Goal: Find contact information

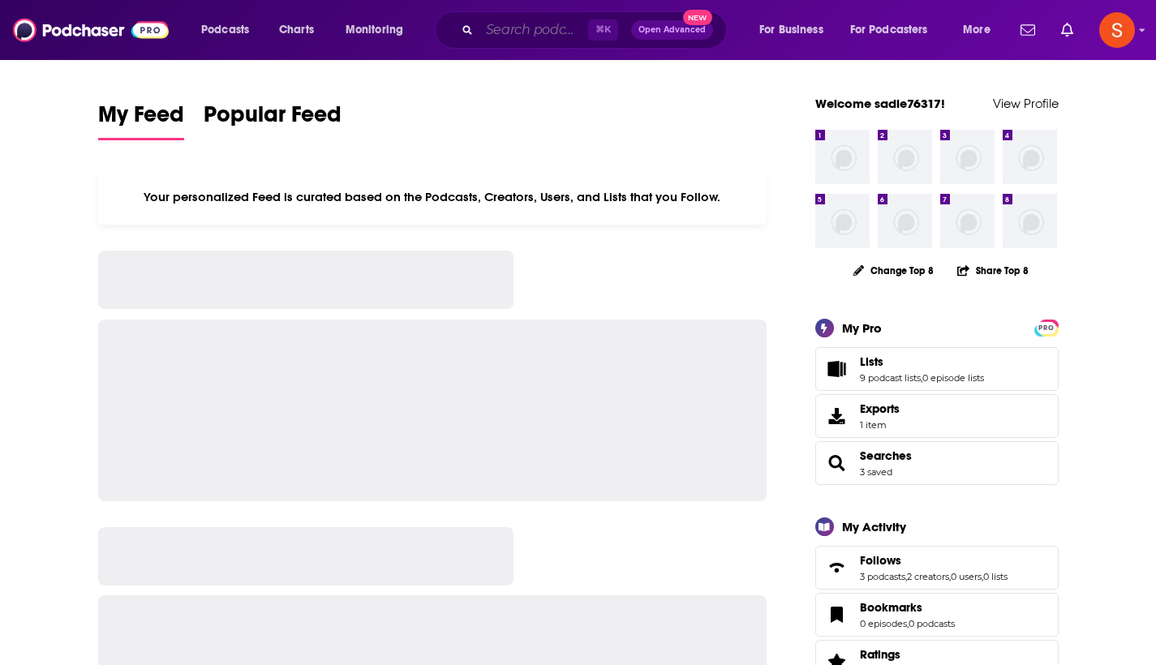
click at [542, 36] on input "Search podcasts, credits, & more..." at bounding box center [533, 30] width 109 height 26
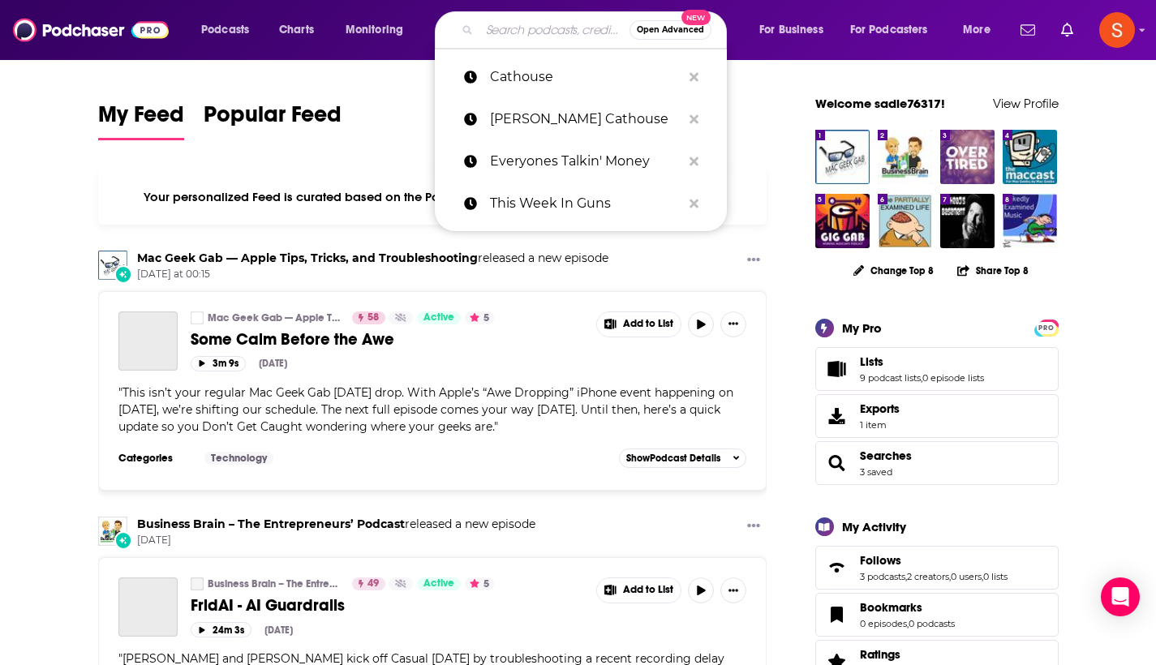
paste input "Movies vs. Capitalism"
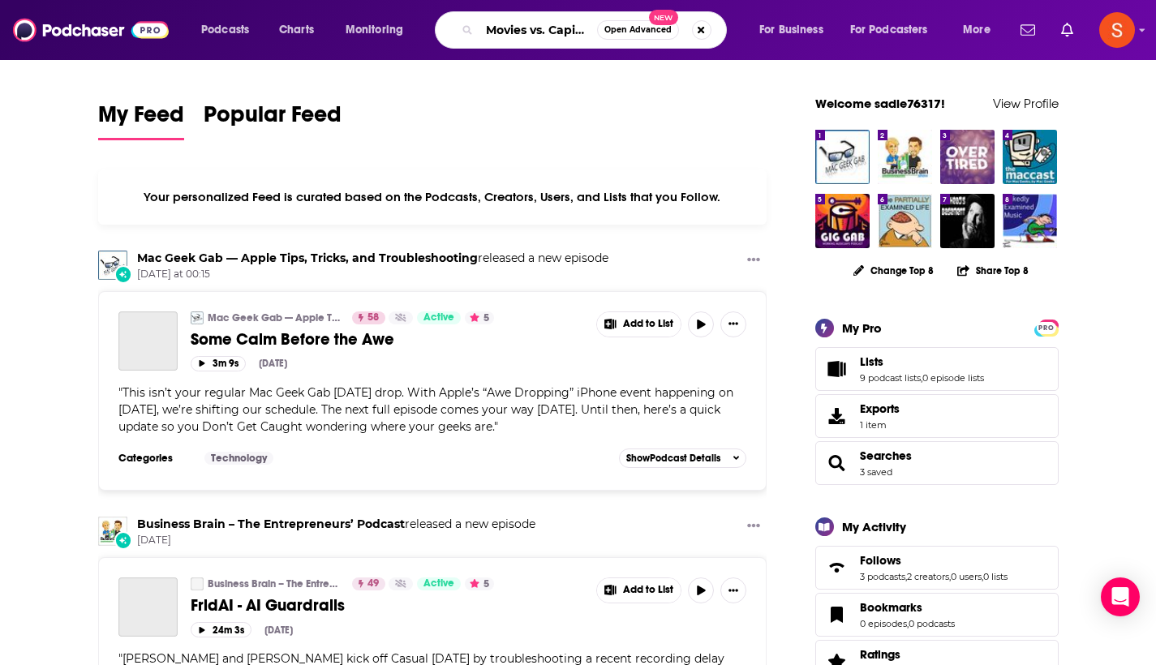
type input "Movies vs. Capitalism"
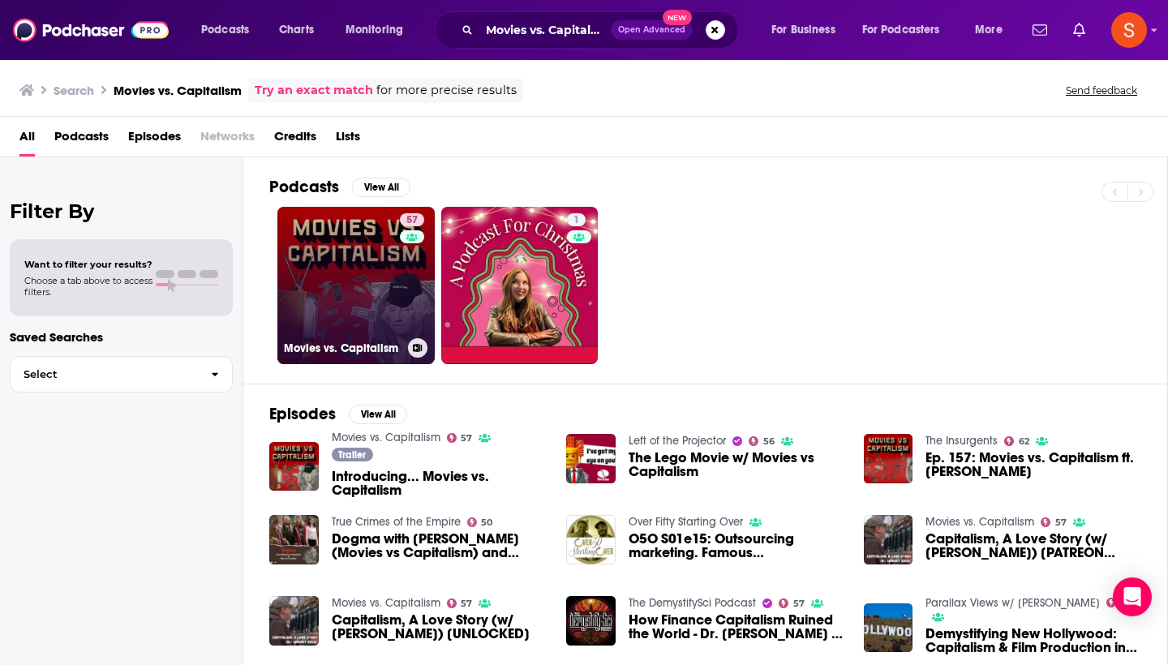
click at [373, 232] on link "57 Movies vs. Capitalism" at bounding box center [355, 285] width 157 height 157
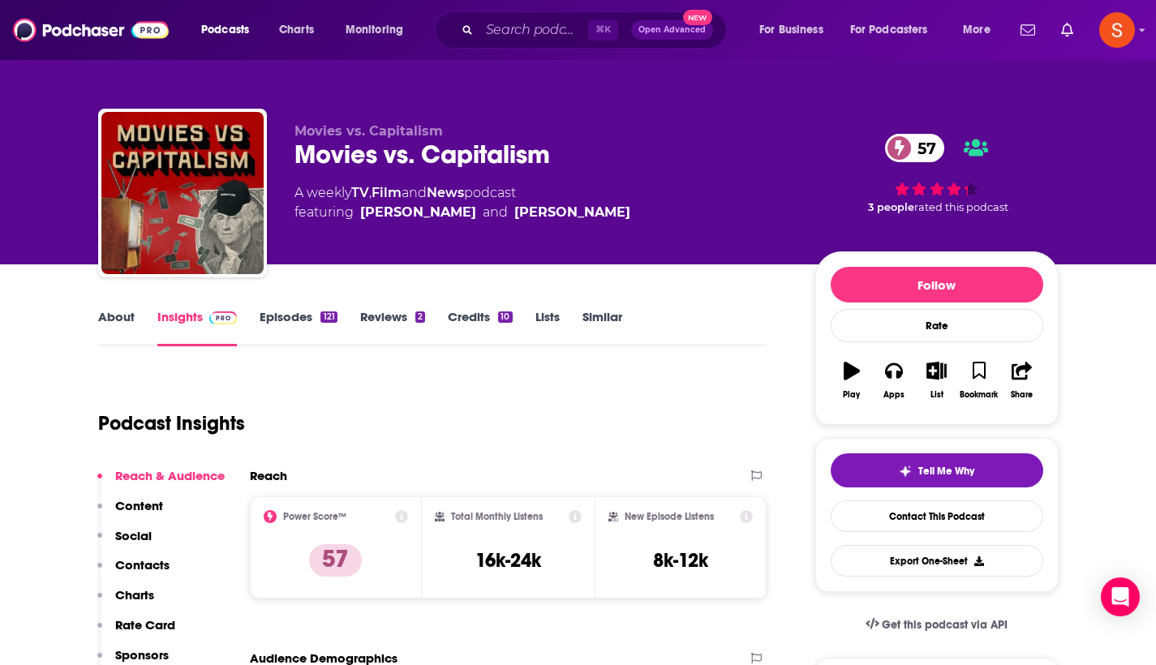
click at [150, 566] on p "Contacts" at bounding box center [142, 564] width 54 height 15
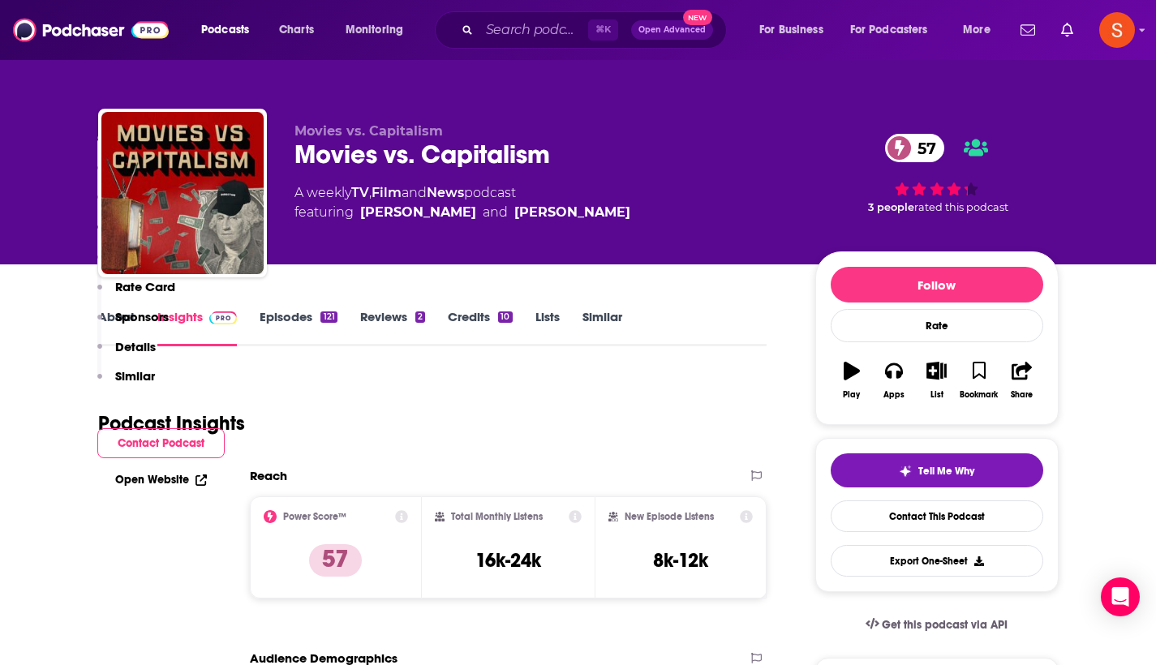
scroll to position [1317, 0]
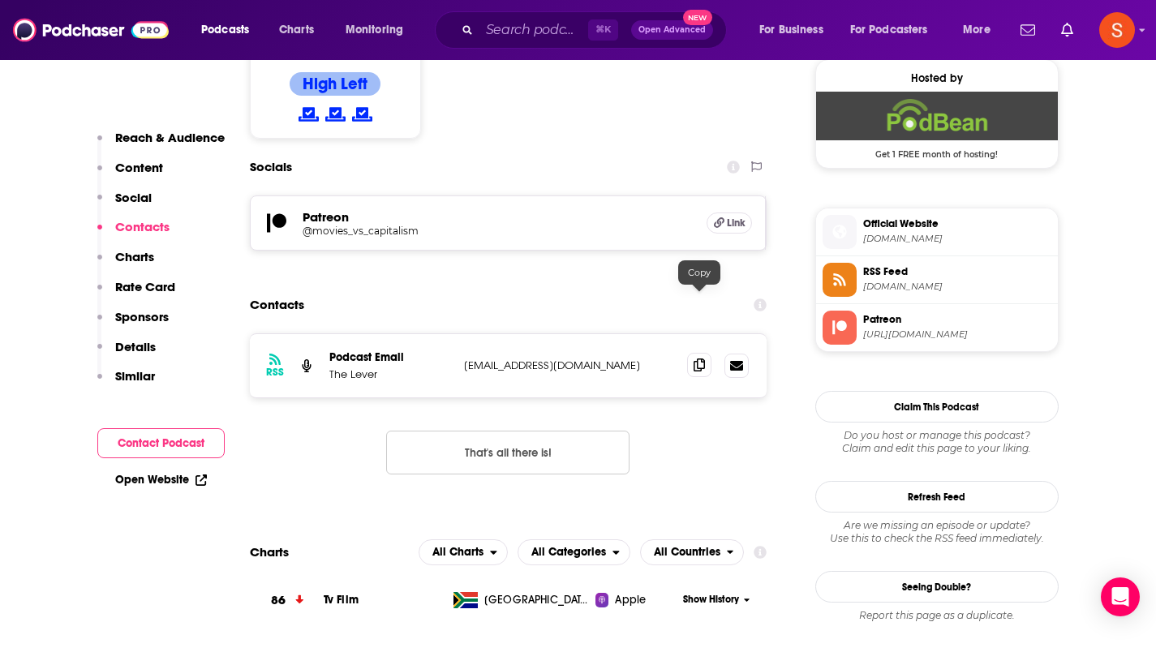
click at [705, 359] on icon at bounding box center [699, 365] width 11 height 13
click at [519, 33] on input "Search podcasts, credits, & more..." at bounding box center [533, 30] width 109 height 26
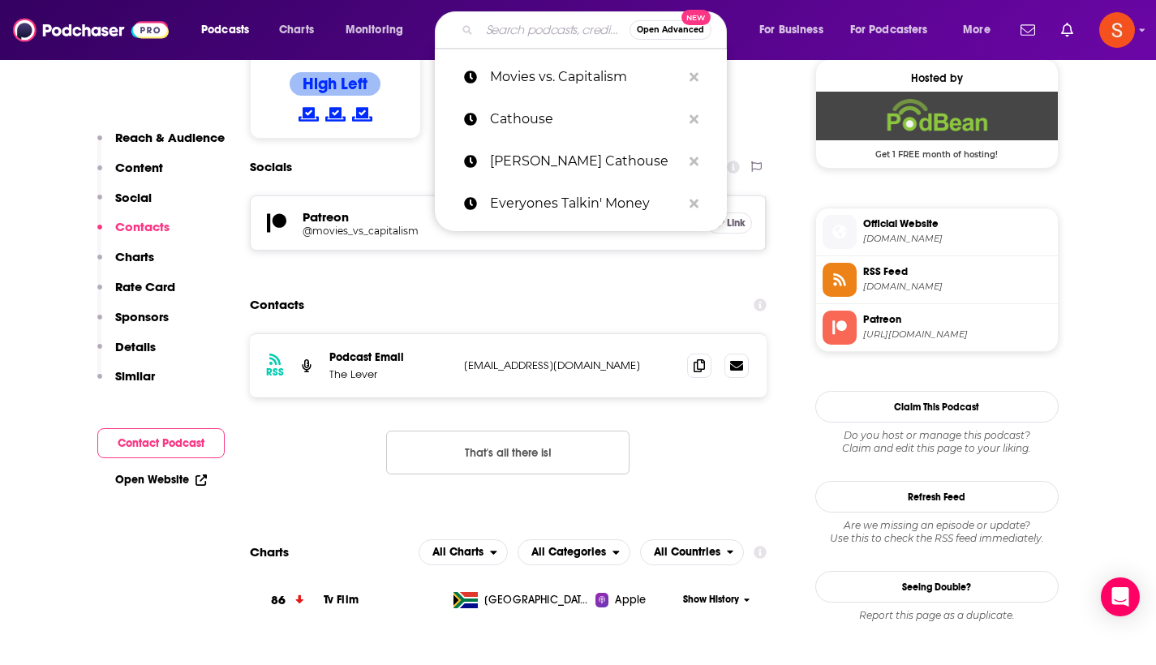
paste input "Outlaws and Gunslingers"
type input "Outlaws and Gunslingers"
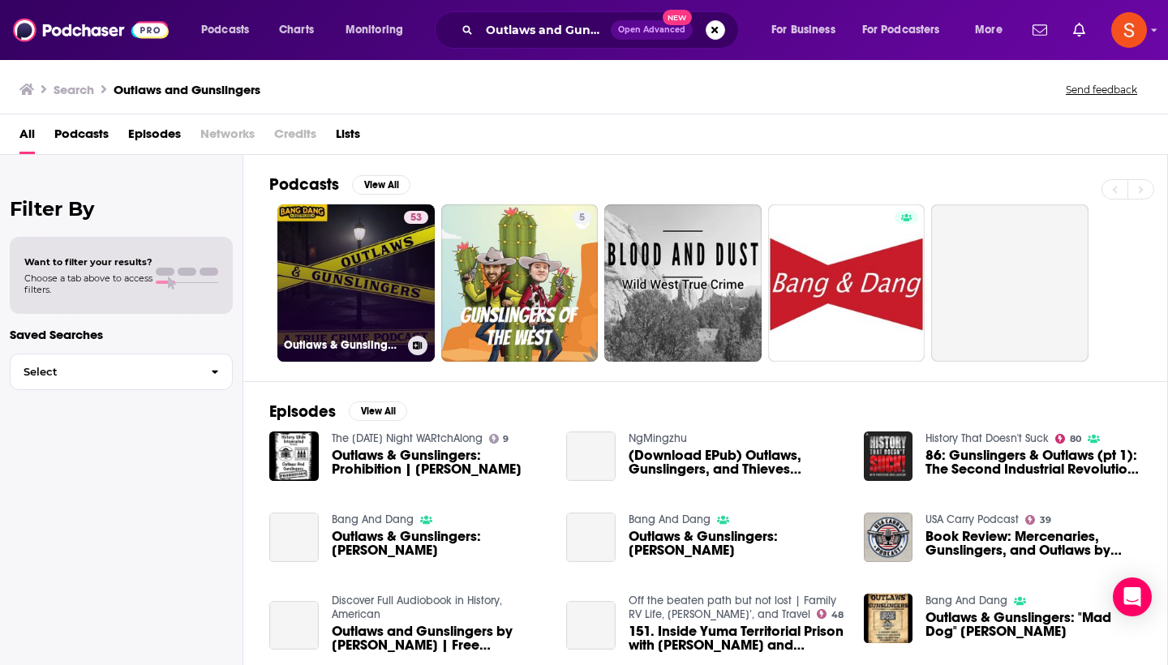
click at [339, 244] on link "53 Outlaws & Gunslingers" at bounding box center [355, 282] width 157 height 157
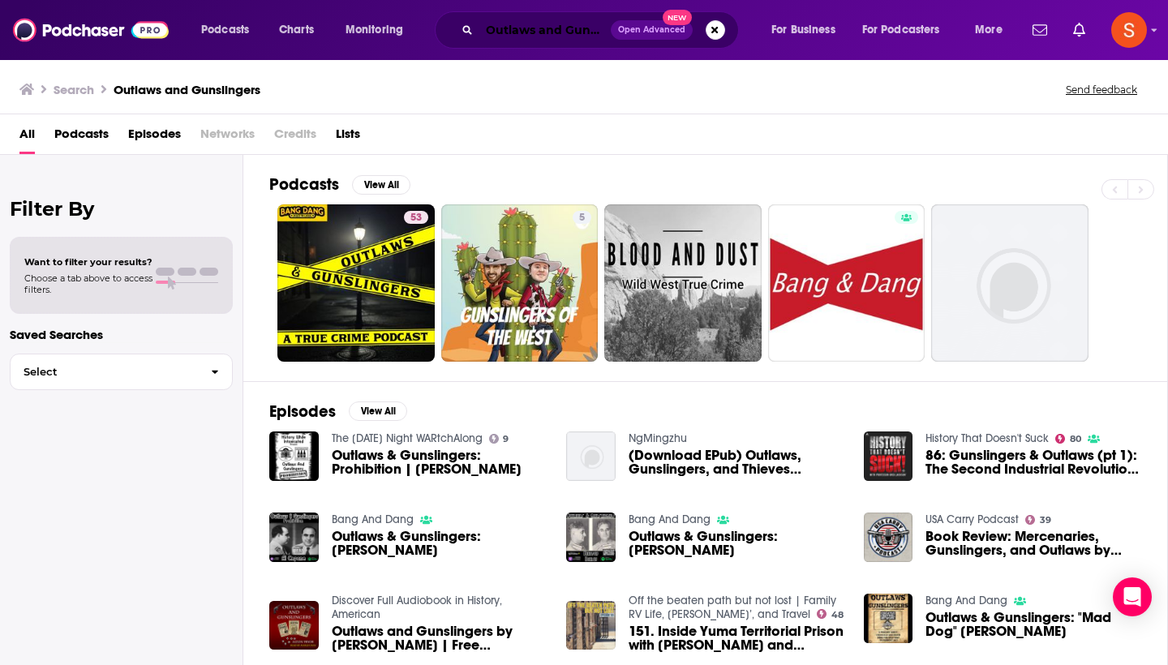
click at [540, 28] on input "Outlaws and Gunslingers" at bounding box center [544, 30] width 131 height 26
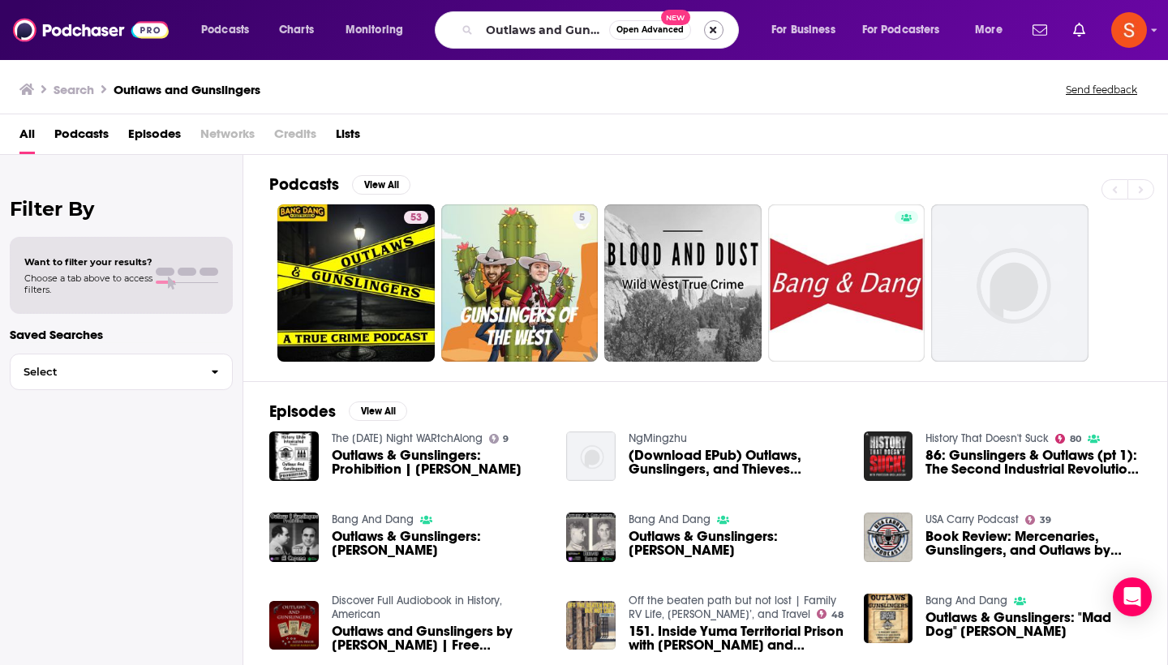
click at [718, 32] on button "Search podcasts, credits, & more..." at bounding box center [713, 29] width 19 height 19
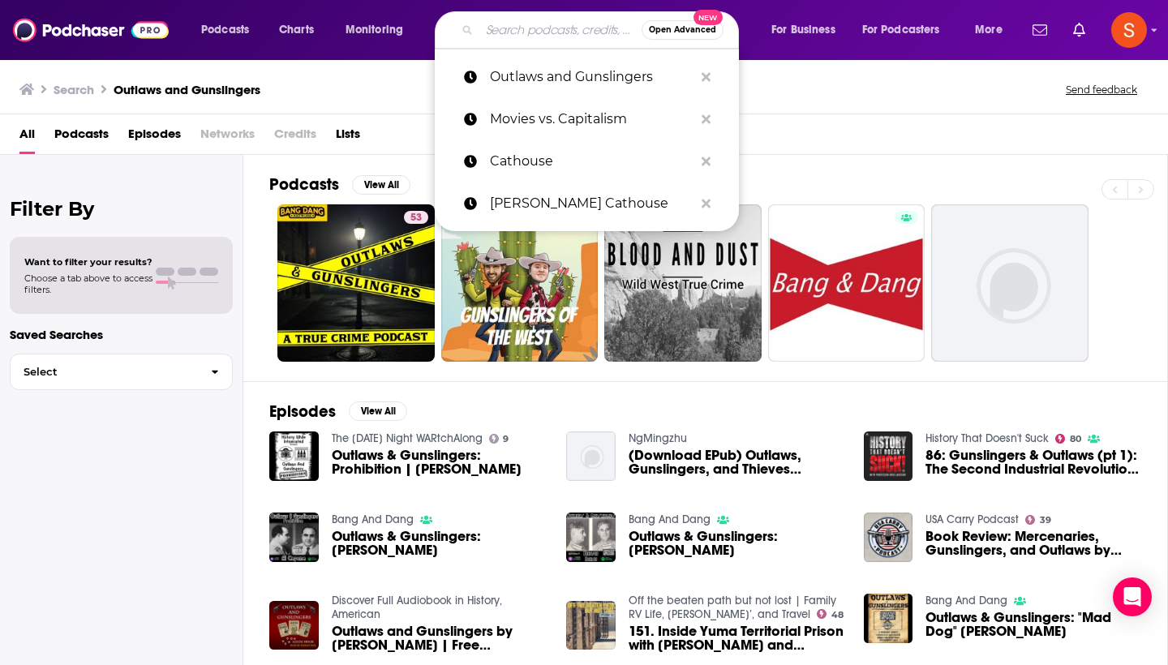
paste input "K9s Talking Scents"
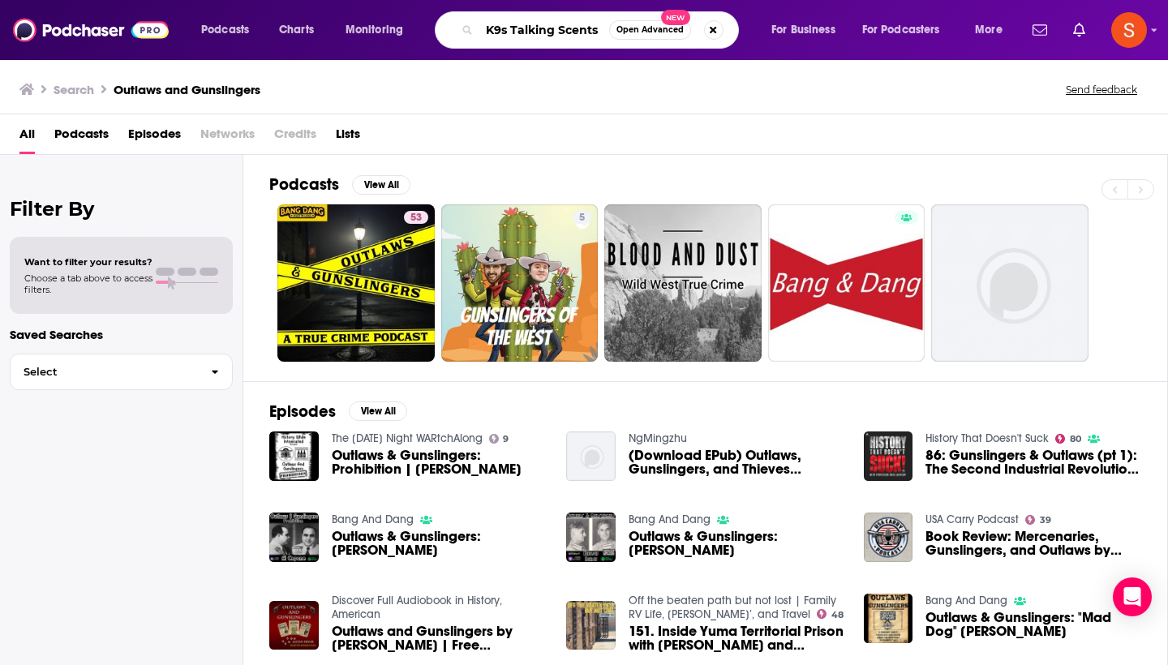
type input "K9s Talking Scents"
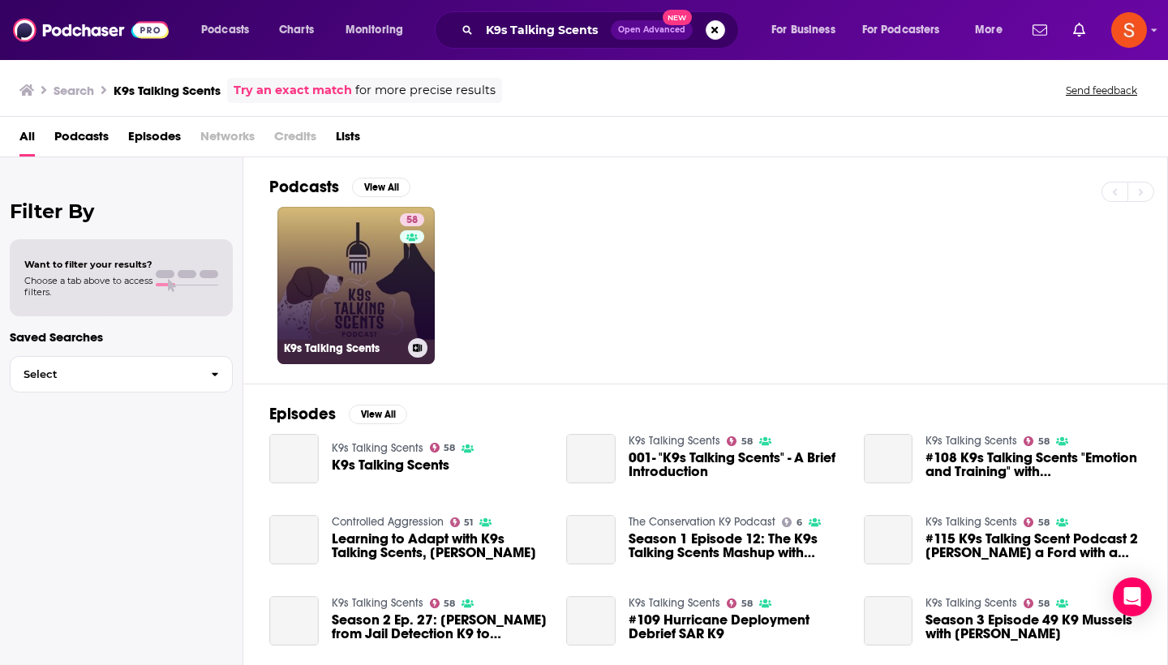
click at [360, 269] on link "58 K9s Talking Scents" at bounding box center [355, 285] width 157 height 157
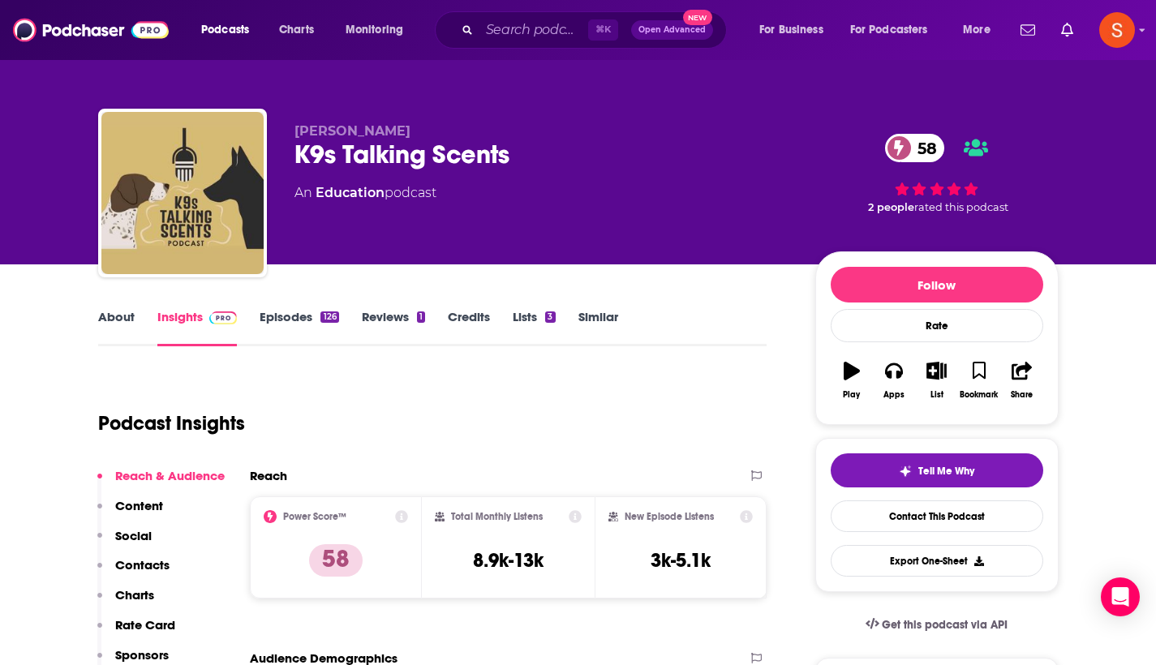
click at [157, 561] on p "Contacts" at bounding box center [142, 564] width 54 height 15
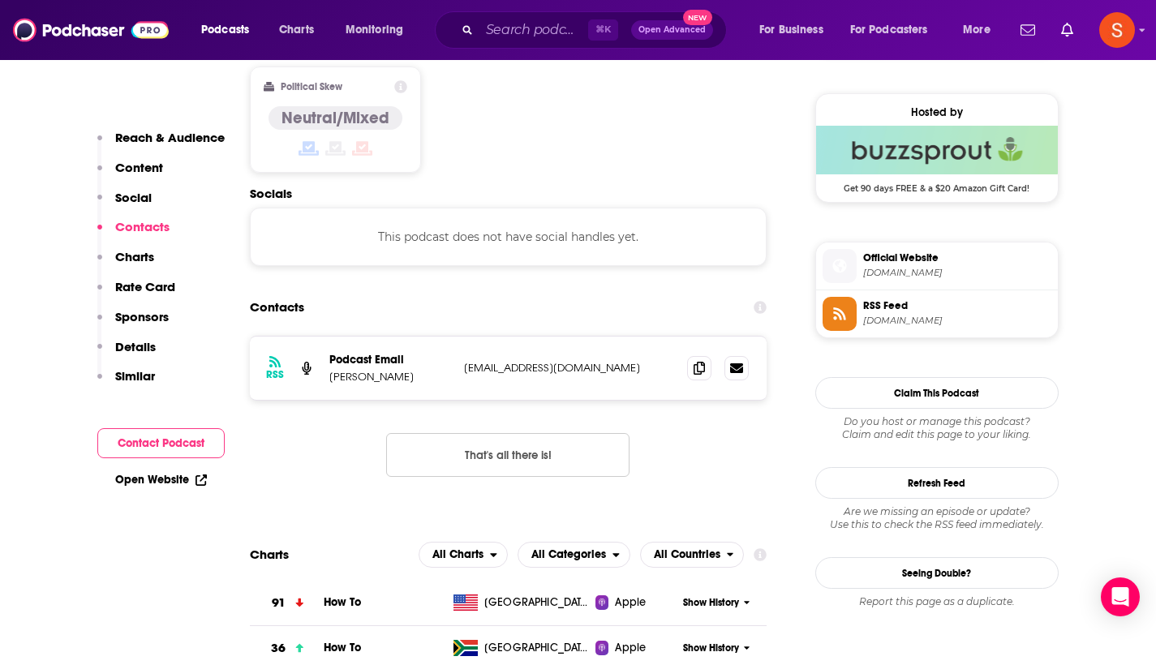
scroll to position [1304, 0]
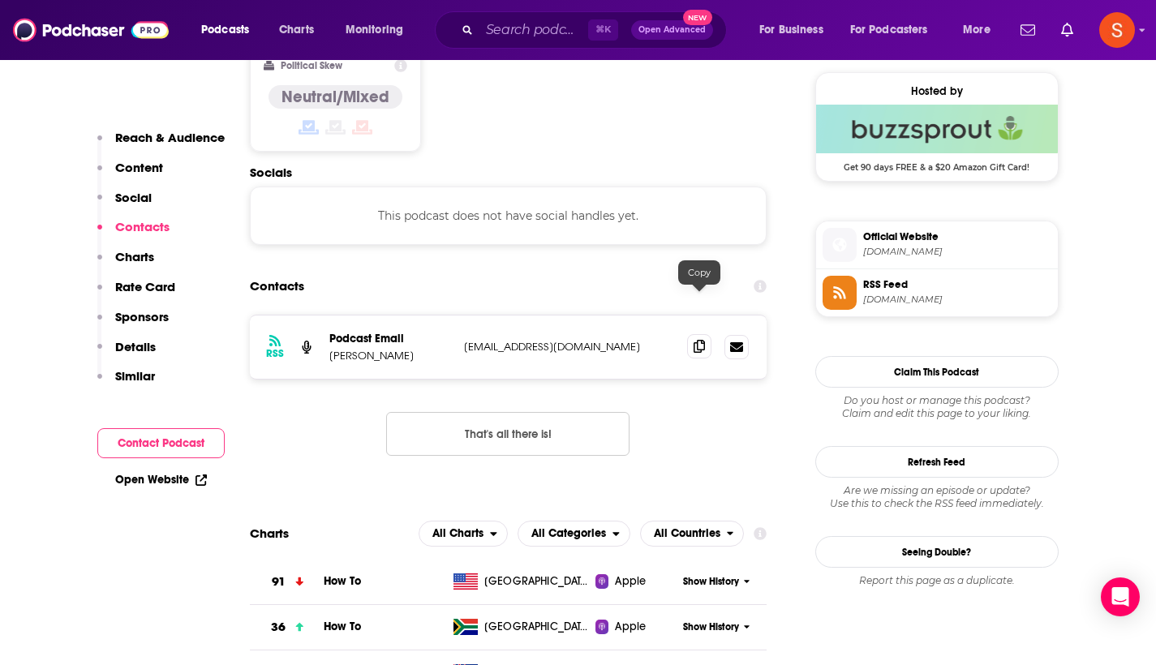
click at [700, 340] on icon at bounding box center [699, 346] width 11 height 13
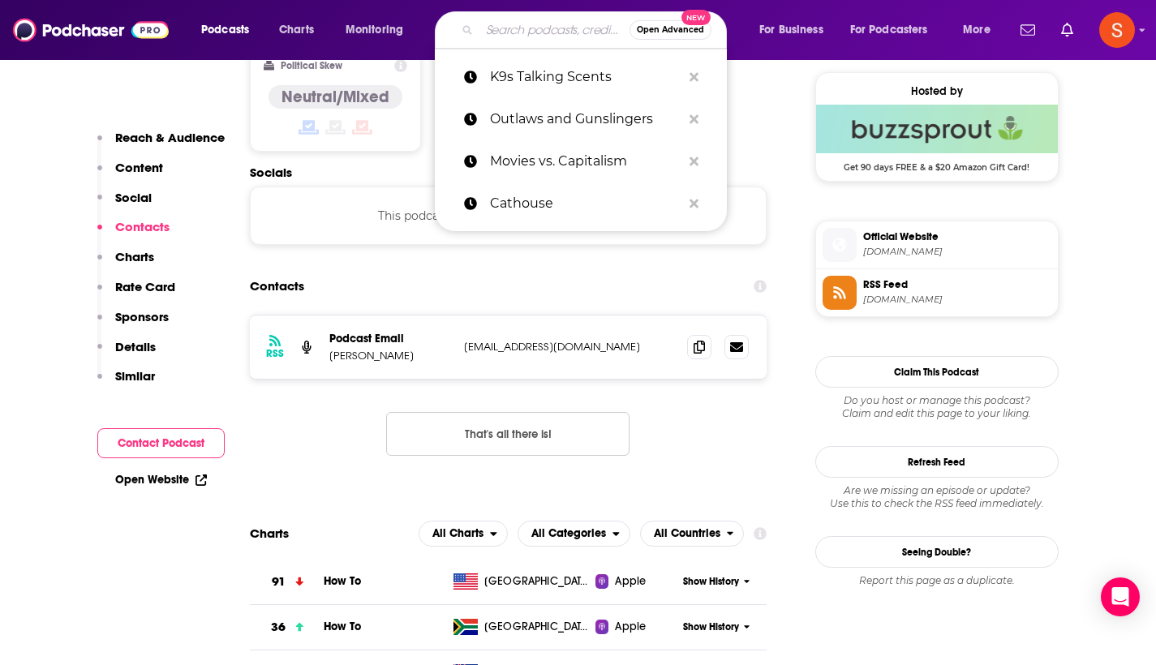
click at [562, 34] on input "Search podcasts, credits, & more..." at bounding box center [554, 30] width 150 height 26
paste input "New Mindset, Who Dis?"
type input "New Mindset, Who Dis?"
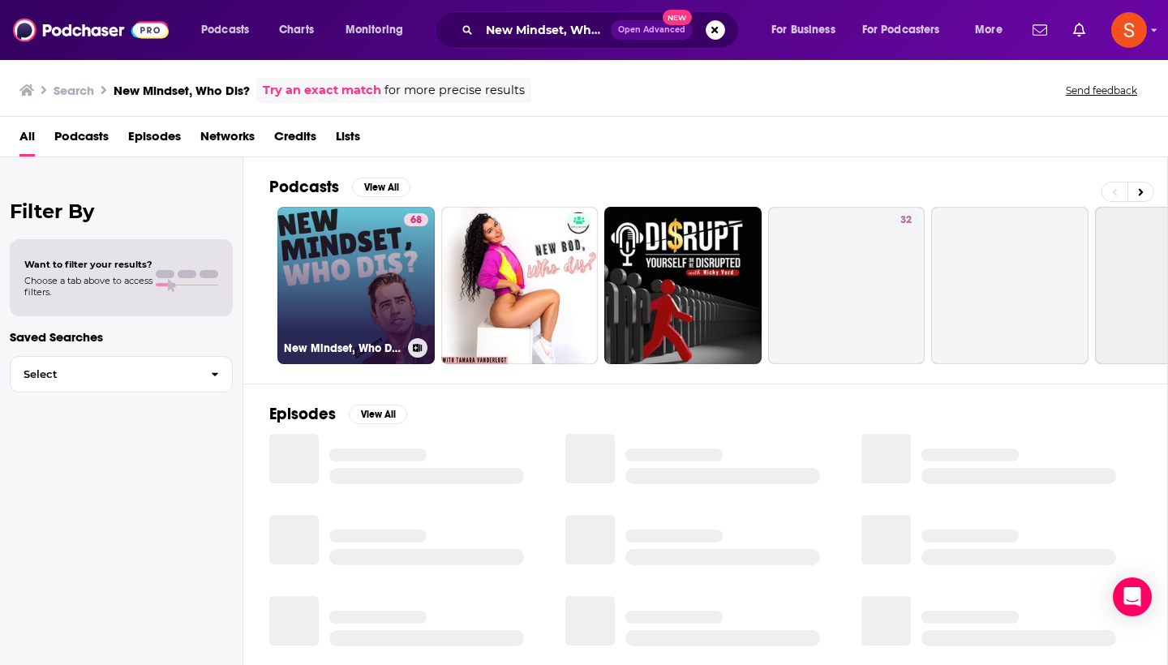
click at [372, 296] on link "68 New Mindset, Who Dis?" at bounding box center [355, 285] width 157 height 157
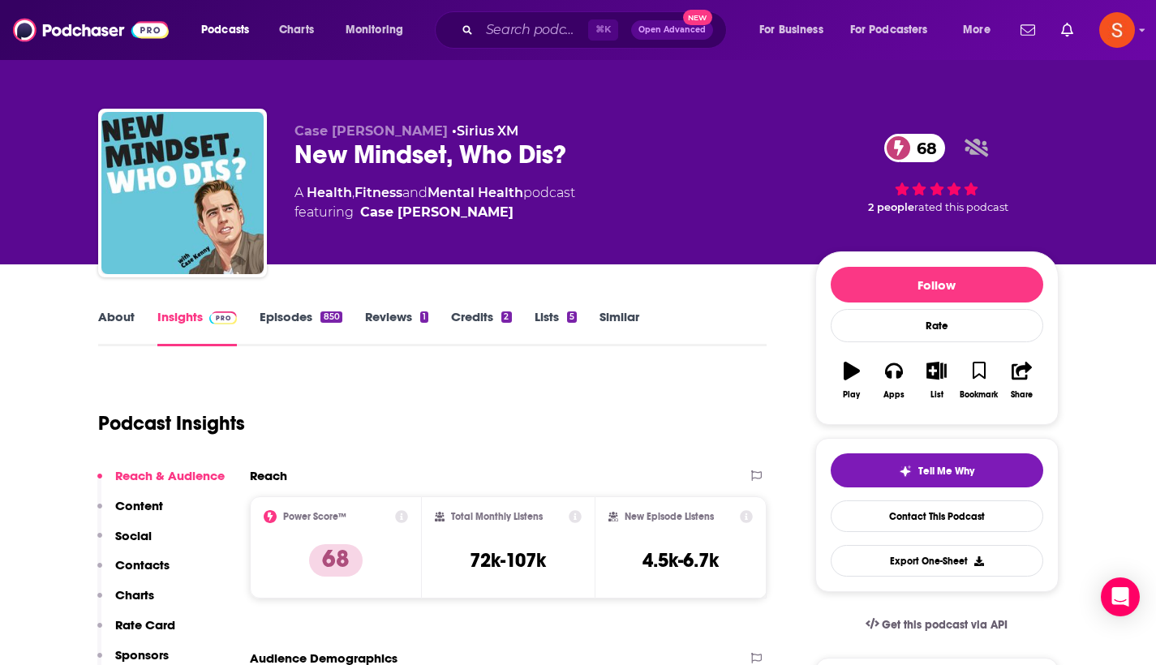
click at [146, 560] on p "Contacts" at bounding box center [142, 564] width 54 height 15
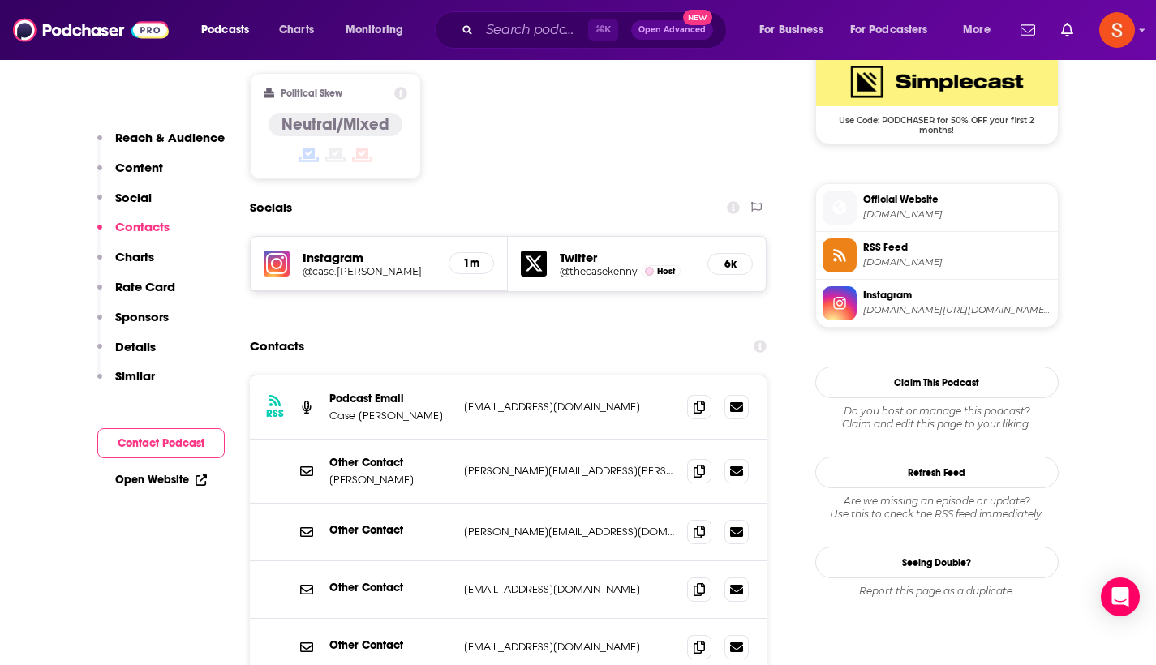
scroll to position [1356, 0]
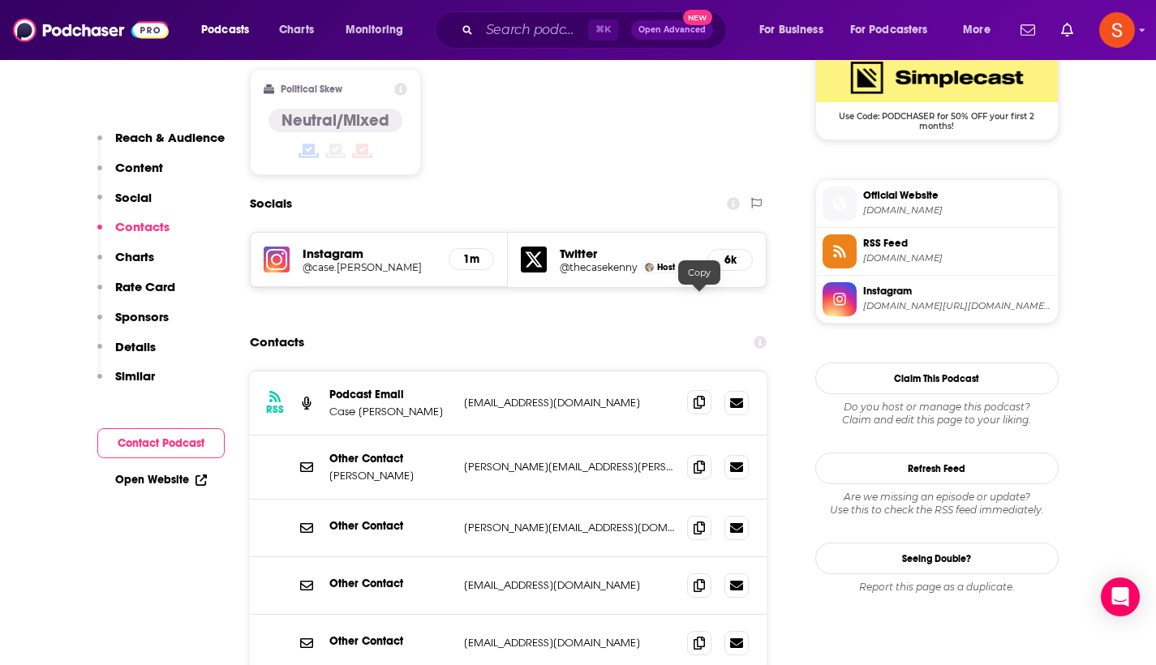
click at [694, 396] on icon at bounding box center [699, 402] width 11 height 13
click at [548, 28] on input "Search podcasts, credits, & more..." at bounding box center [533, 30] width 109 height 26
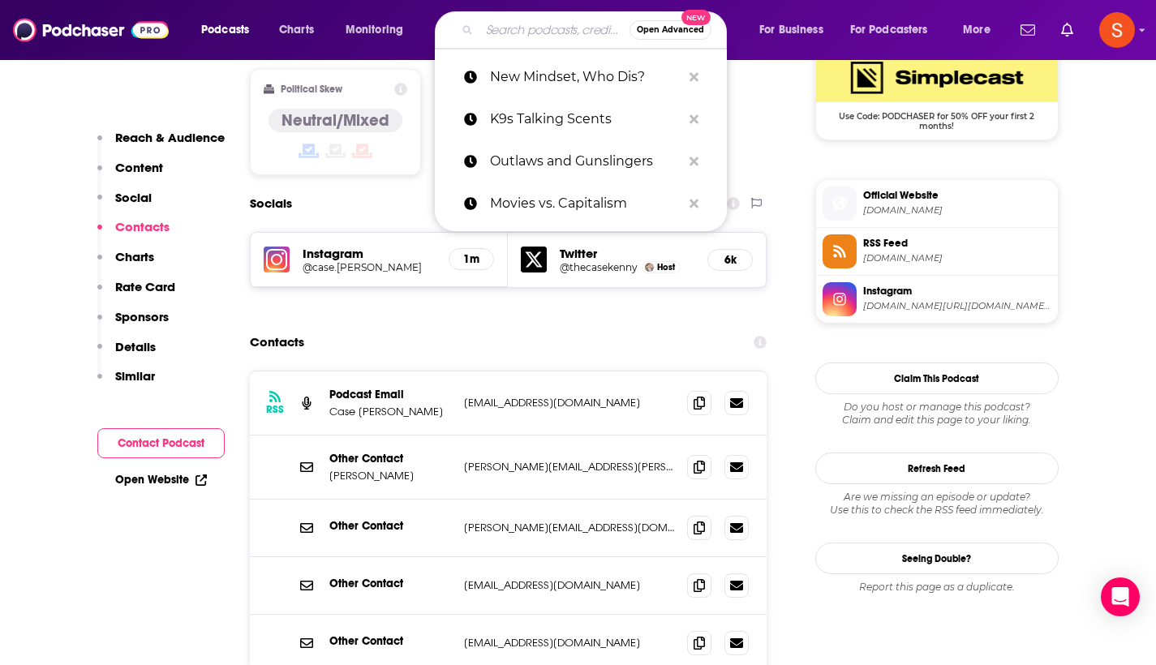
paste input "Hack Music Theory"
type input "Hack Music Theory"
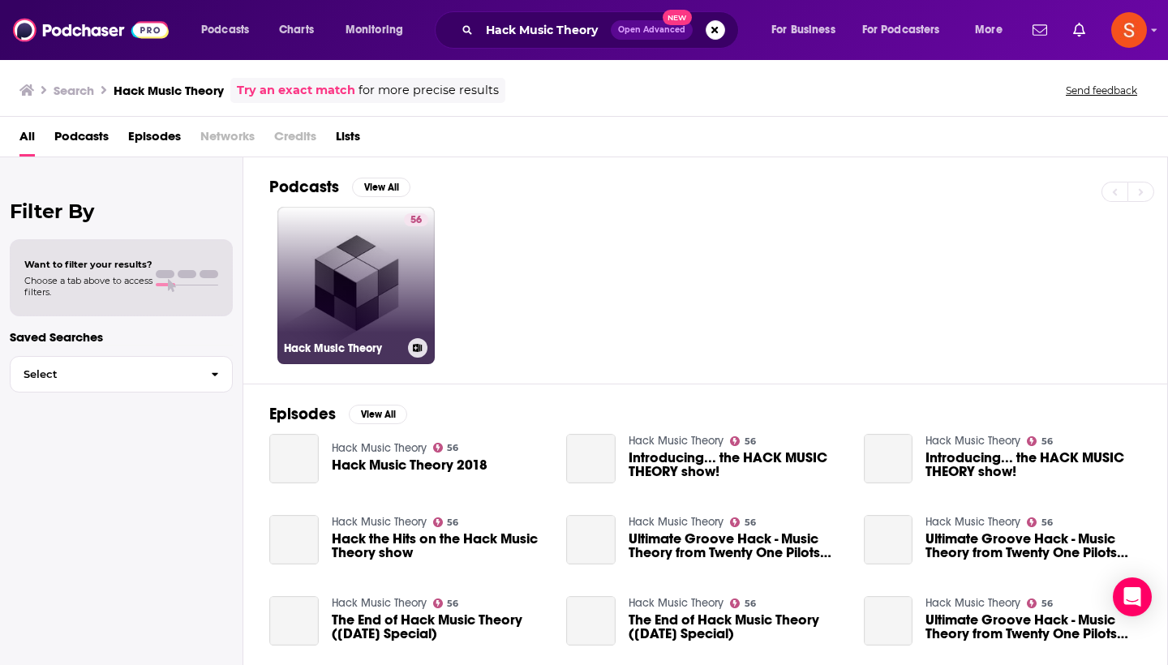
click at [348, 286] on link "56 Hack Music Theory" at bounding box center [355, 285] width 157 height 157
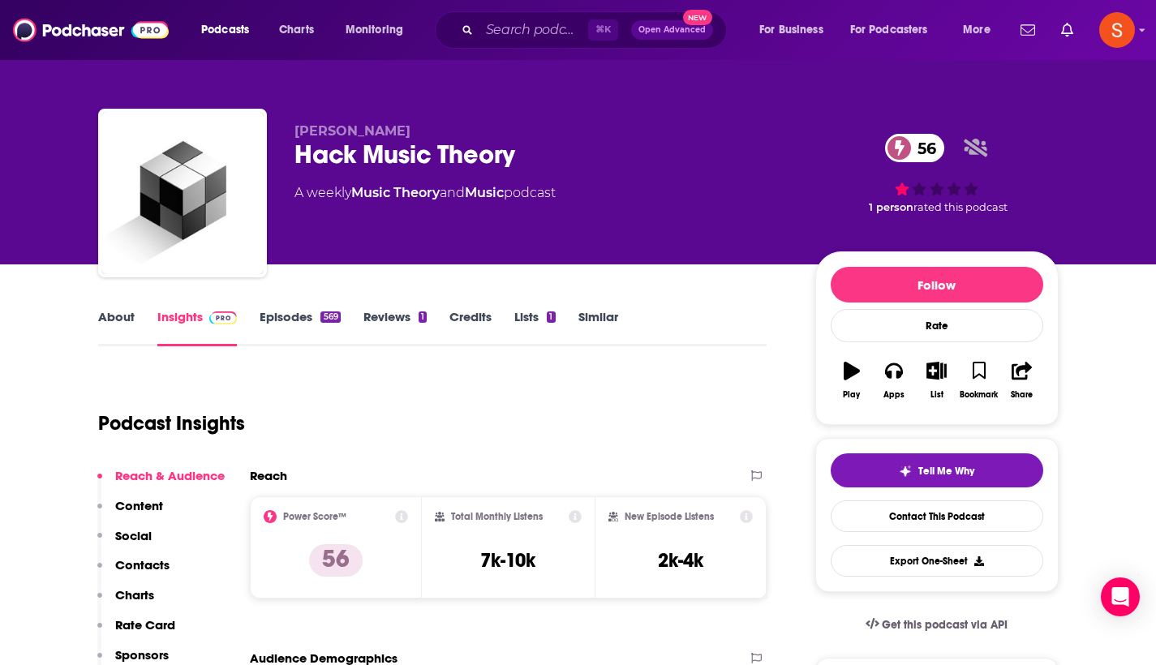
click at [160, 565] on p "Contacts" at bounding box center [142, 564] width 54 height 15
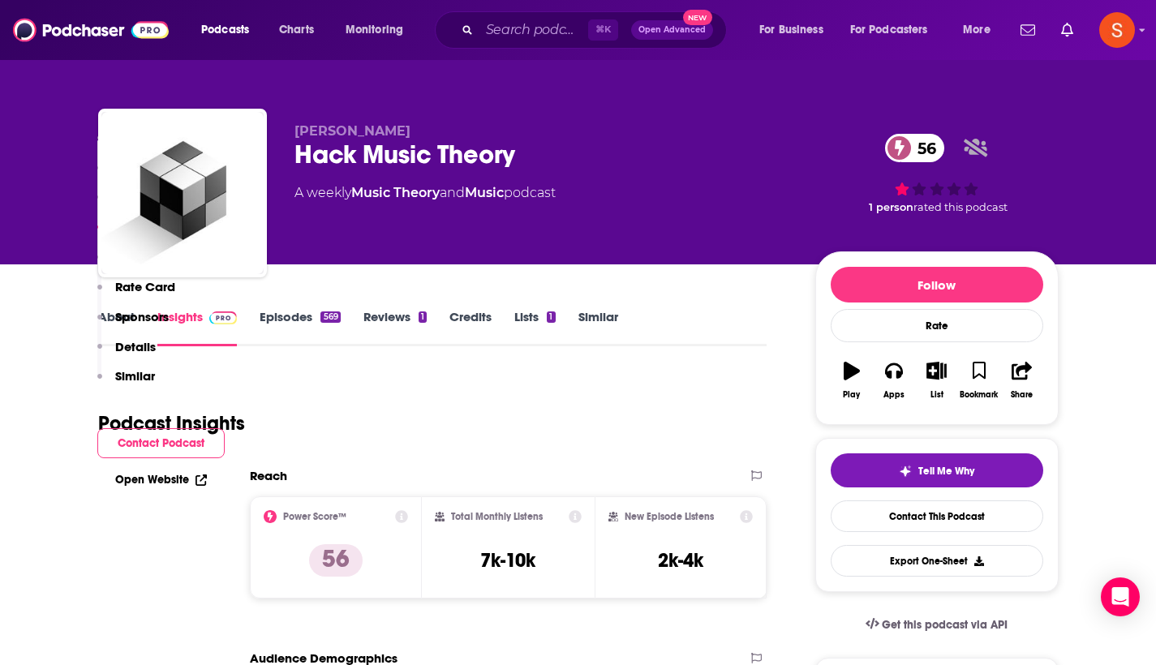
scroll to position [1304, 0]
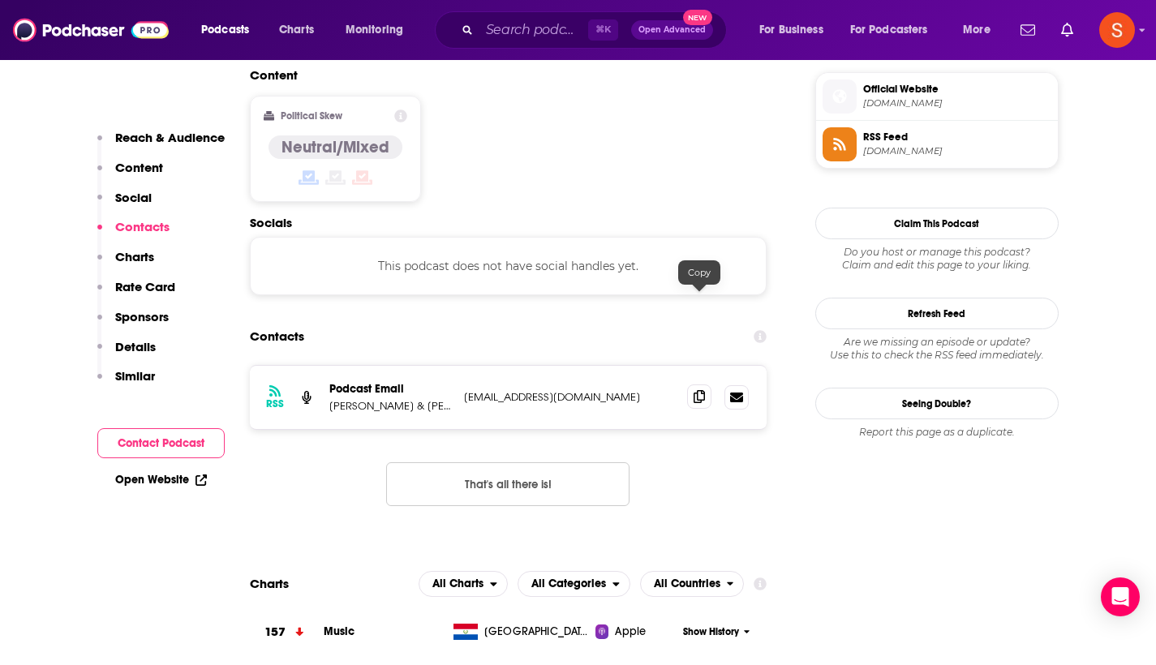
click at [702, 390] on icon at bounding box center [699, 396] width 11 height 13
